Goal: Task Accomplishment & Management: Use online tool/utility

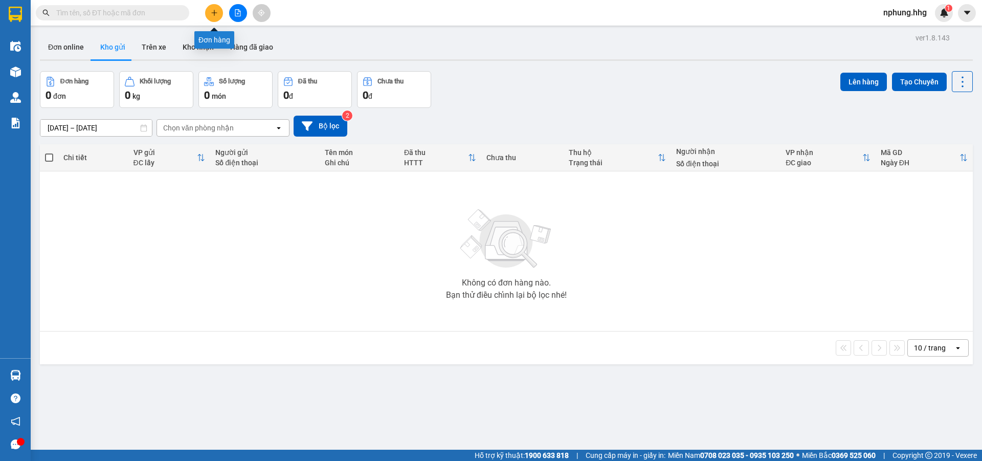
click at [214, 12] on icon "plus" at bounding box center [214, 12] width 7 height 7
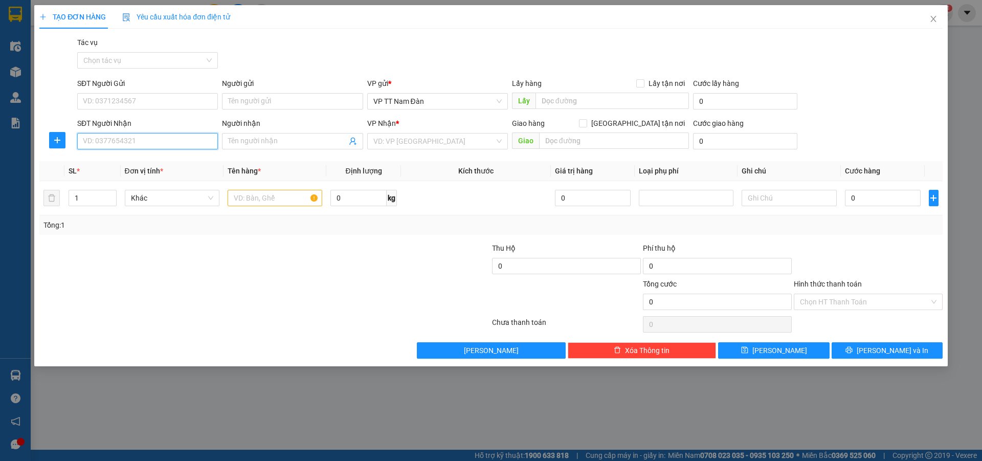
click at [150, 143] on input "SĐT Người Nhận" at bounding box center [147, 141] width 141 height 16
type input "0983061297"
click at [437, 140] on input "search" at bounding box center [433, 140] width 121 height 15
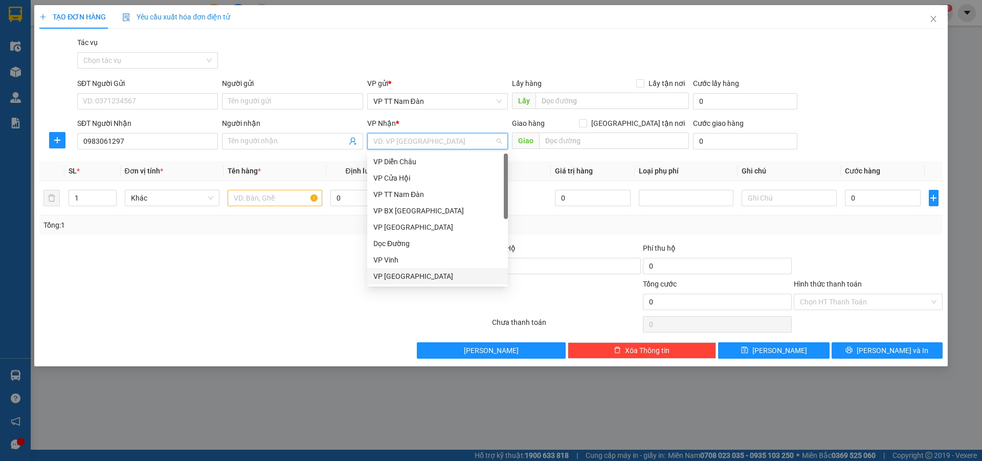
click at [402, 277] on div "VP Đà Nẵng" at bounding box center [437, 276] width 128 height 11
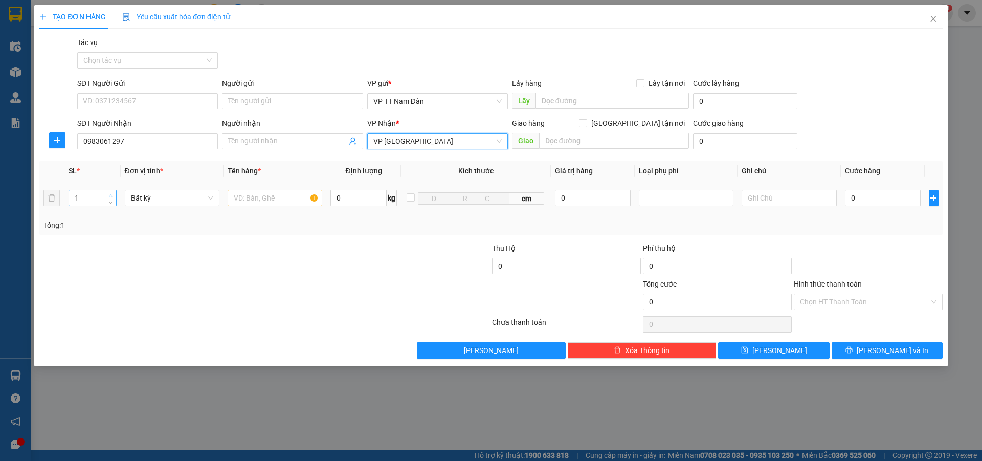
type input "2"
click at [108, 194] on span "up" at bounding box center [111, 195] width 6 height 6
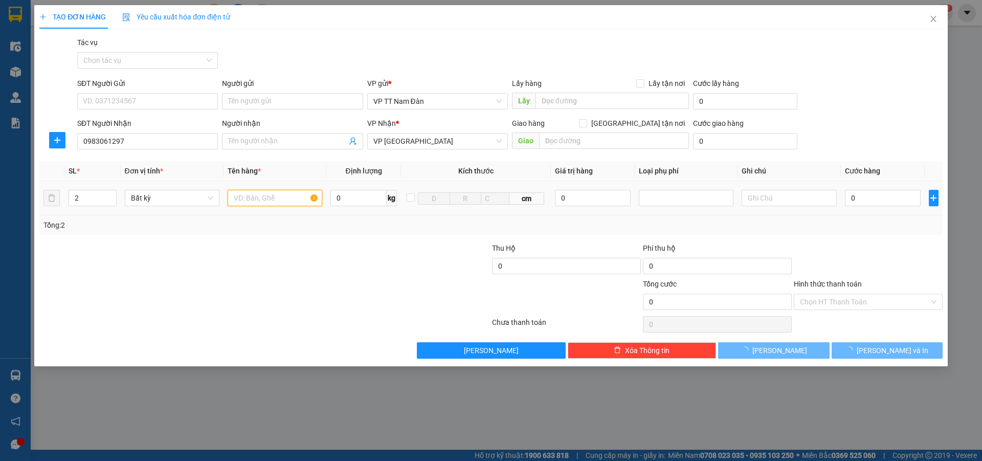
click at [288, 198] on input "text" at bounding box center [275, 198] width 95 height 16
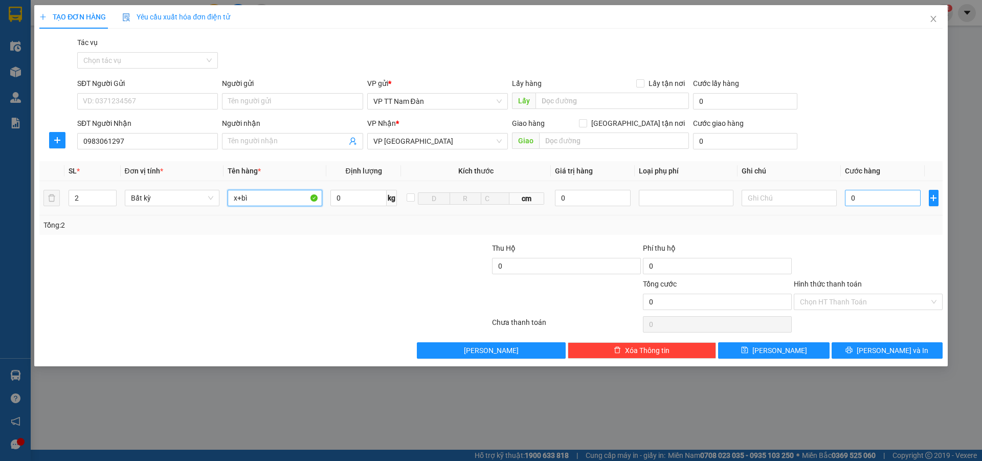
type input "x+bì"
click at [870, 196] on input "0" at bounding box center [883, 198] width 76 height 16
type input "1"
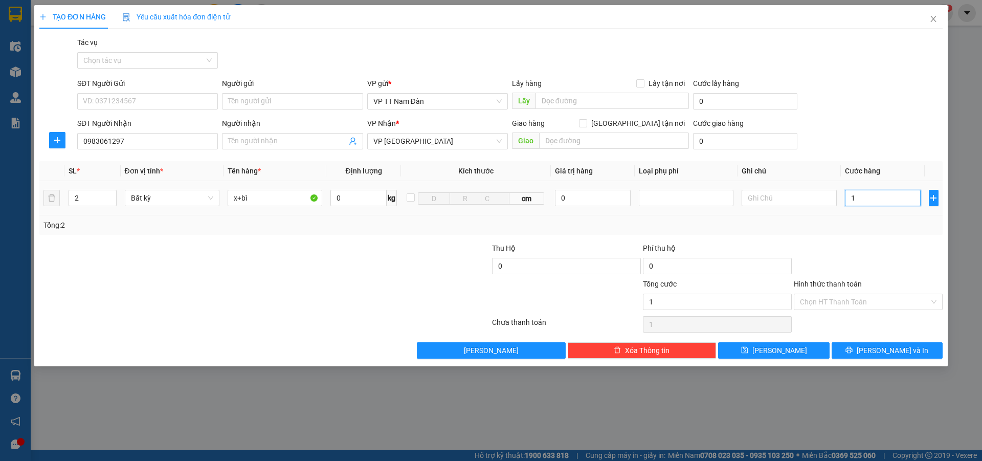
type input "12"
type input "120"
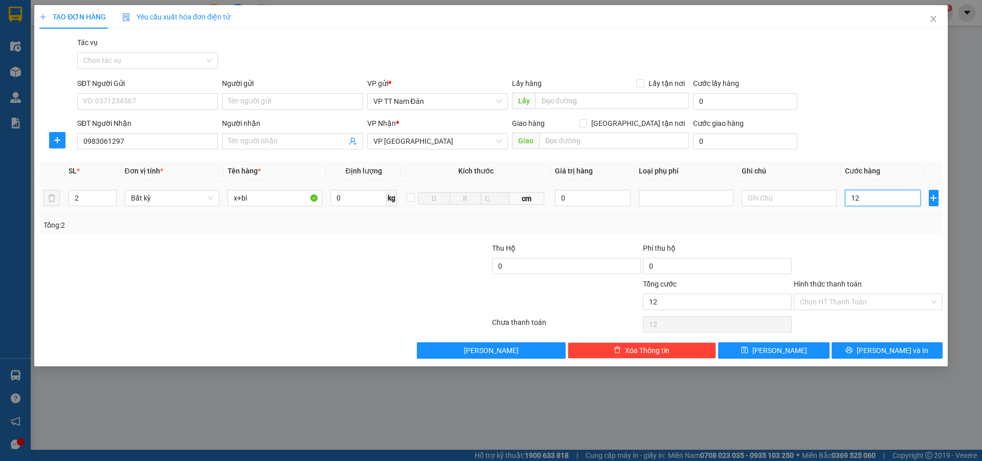
type input "120"
type input "1.200"
type input "12.000"
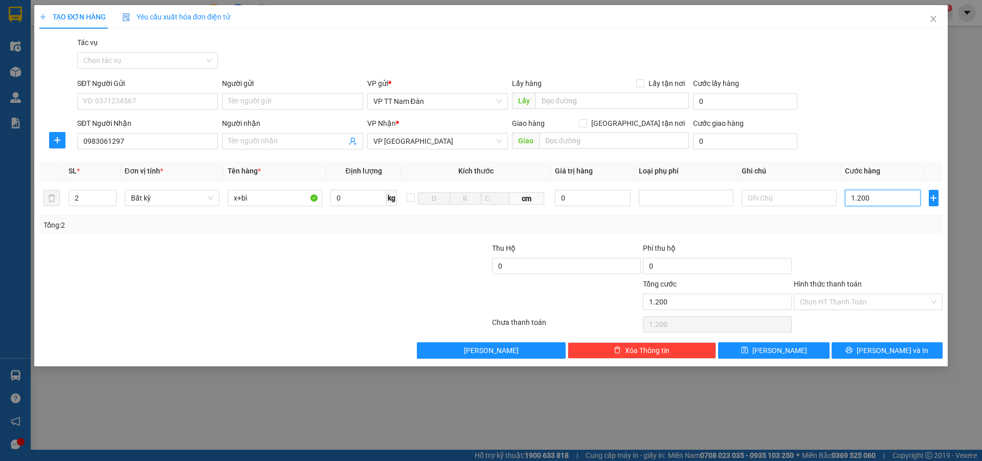
type input "12.000"
type input "120.000"
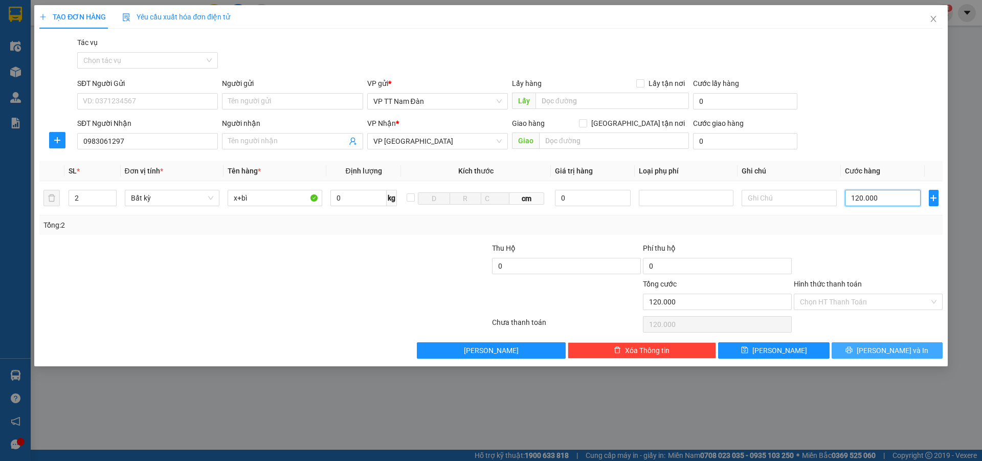
type input "120.000"
click at [888, 350] on span "Lưu và In" at bounding box center [893, 350] width 72 height 11
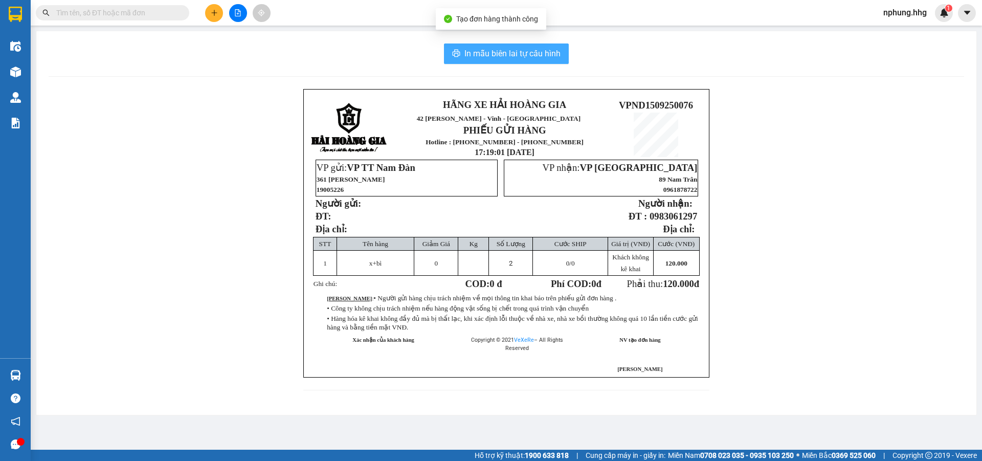
click at [510, 57] on span "In mẫu biên lai tự cấu hình" at bounding box center [512, 53] width 96 height 13
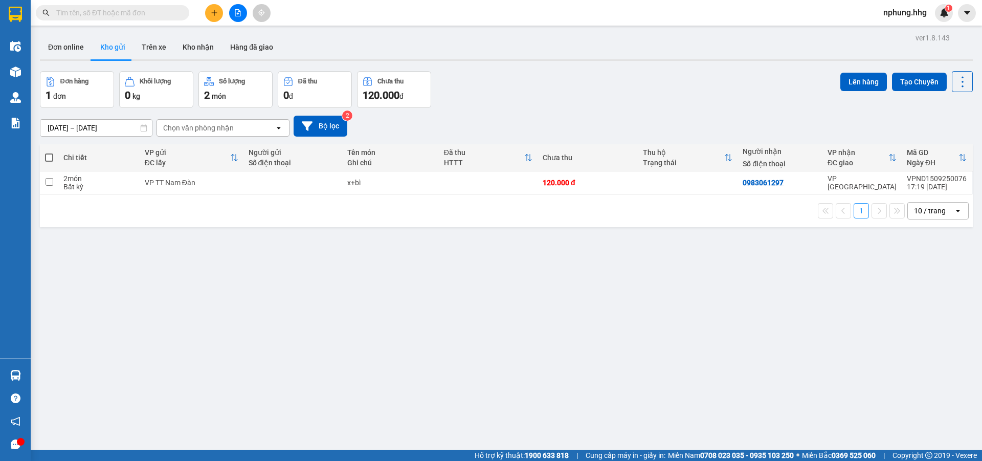
click at [752, 385] on div "ver 1.8.143 Đơn online Kho gửi Trên xe Kho nhận Hàng đã giao Đơn hàng 1 đơn Khố…" at bounding box center [506, 261] width 941 height 461
